Goal: Task Accomplishment & Management: Manage account settings

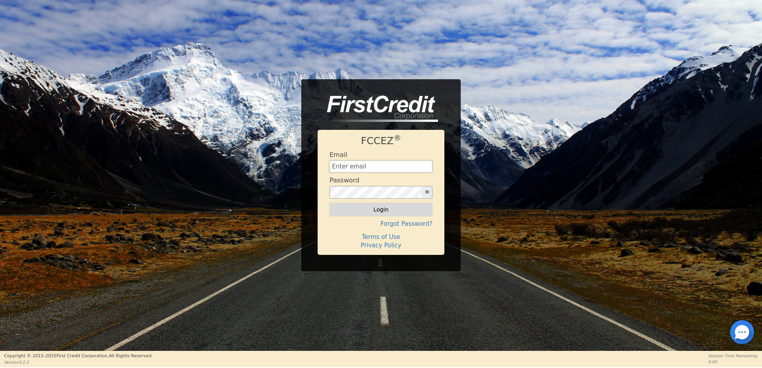
type input "[EMAIL_ADDRESS][DOMAIN_NAME]"
click at [369, 212] on button "Login" at bounding box center [380, 210] width 103 height 14
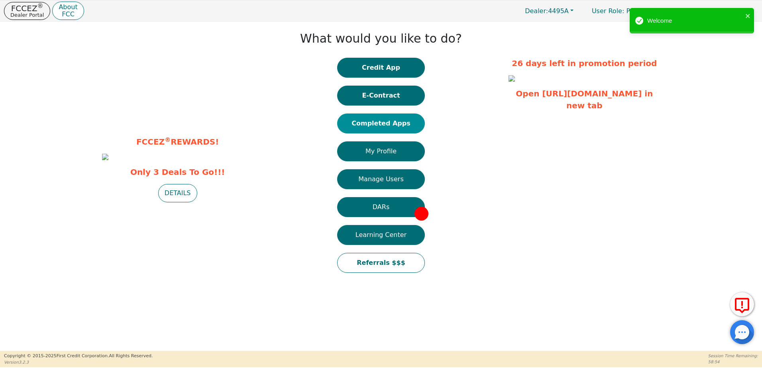
click at [382, 126] on button "Completed Apps" at bounding box center [381, 124] width 88 height 20
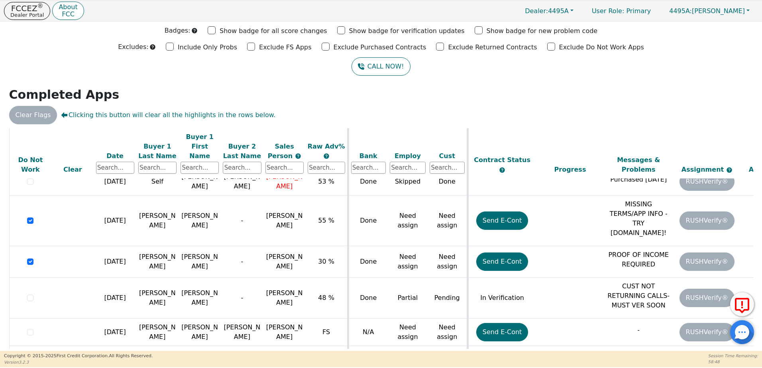
scroll to position [101, 0]
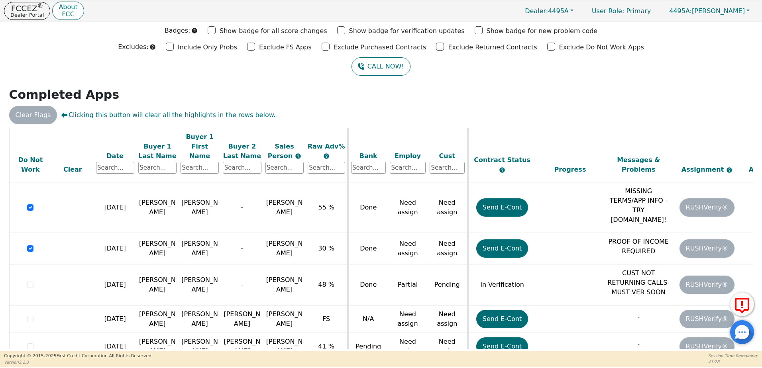
click at [742, 331] on div at bounding box center [742, 332] width 24 height 24
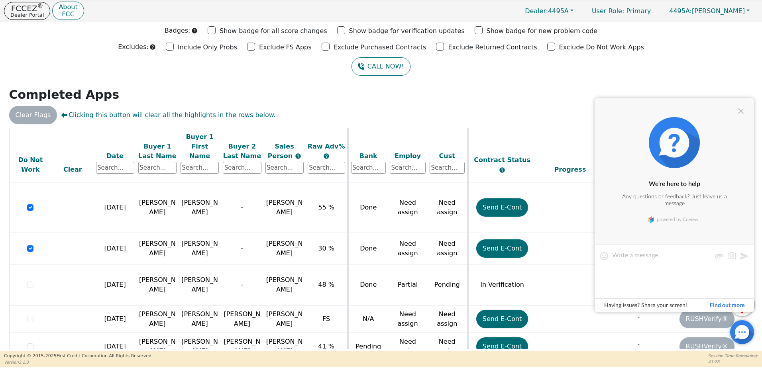
click at [680, 270] on textarea at bounding box center [661, 271] width 99 height 40
type textarea "j"
click at [743, 115] on div at bounding box center [741, 111] width 10 height 10
